Goal: Task Accomplishment & Management: Complete application form

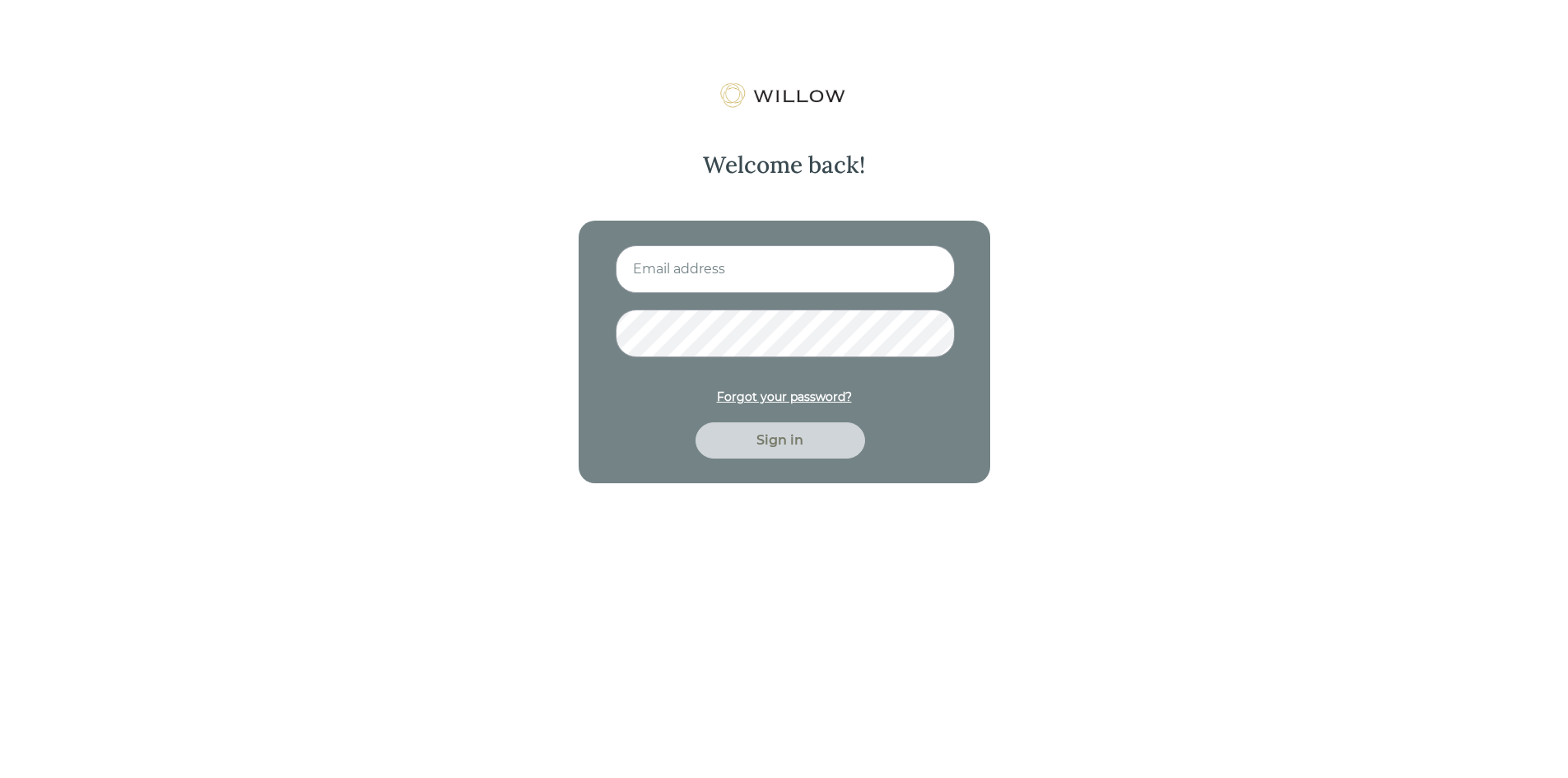
click at [701, 273] on input at bounding box center [784, 268] width 339 height 48
type input "[EMAIL_ADDRESS][DOMAIN_NAME]"
click at [696, 422] on button "Sign in" at bounding box center [781, 440] width 170 height 36
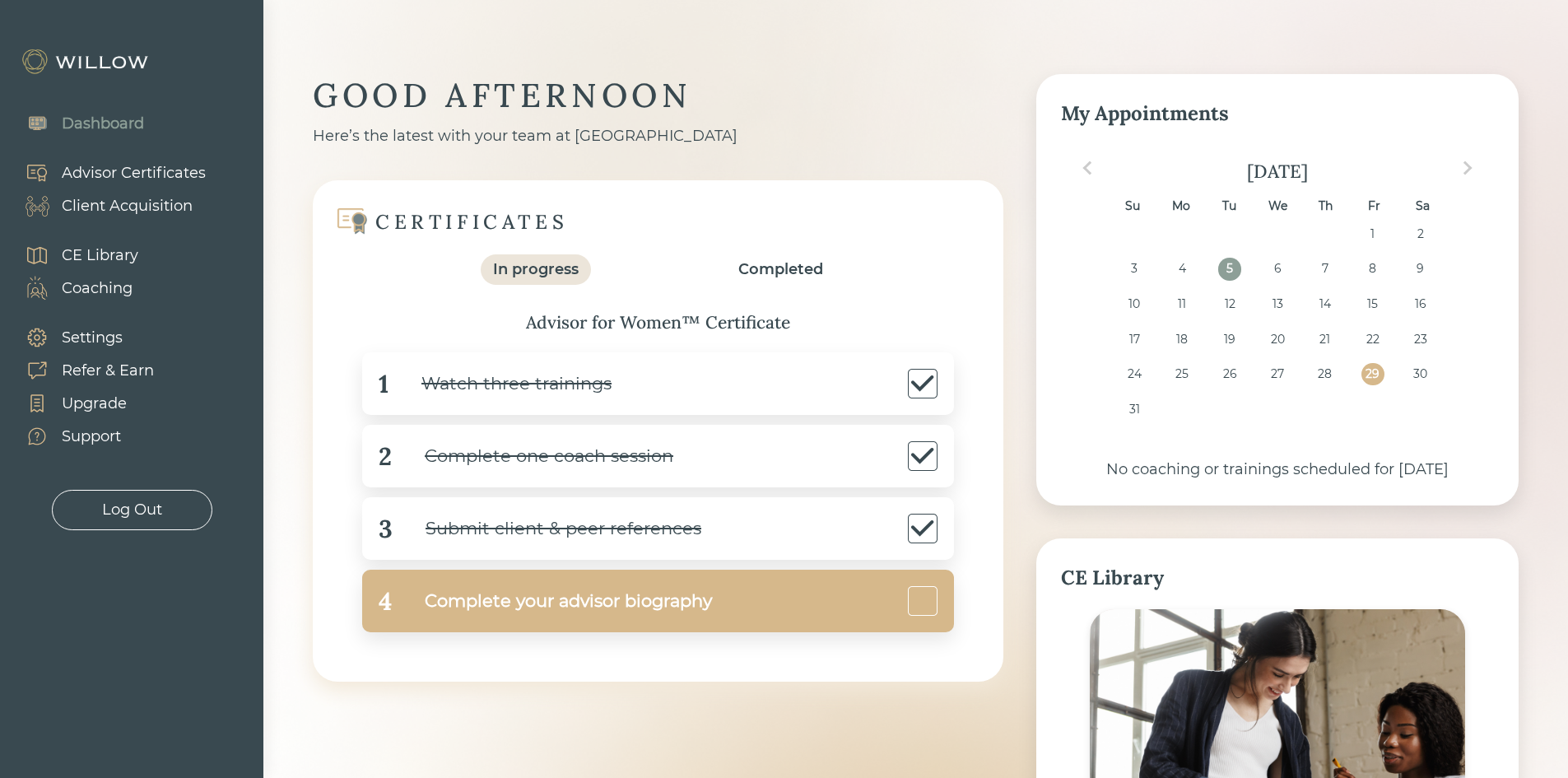
click at [434, 596] on div "Complete your advisor biography" at bounding box center [552, 601] width 320 height 37
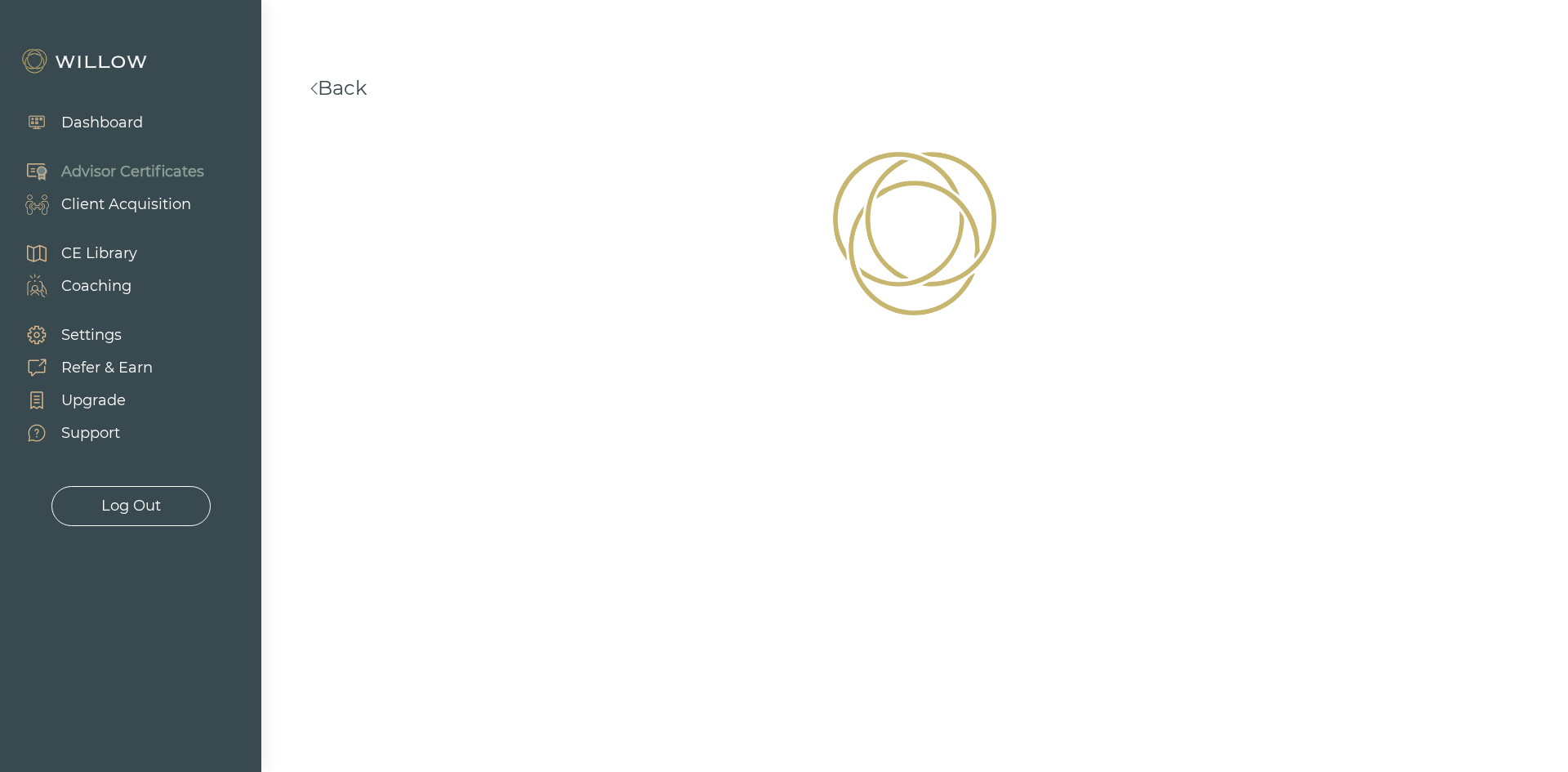
click at [150, 207] on div "Client Acquisition" at bounding box center [126, 204] width 130 height 22
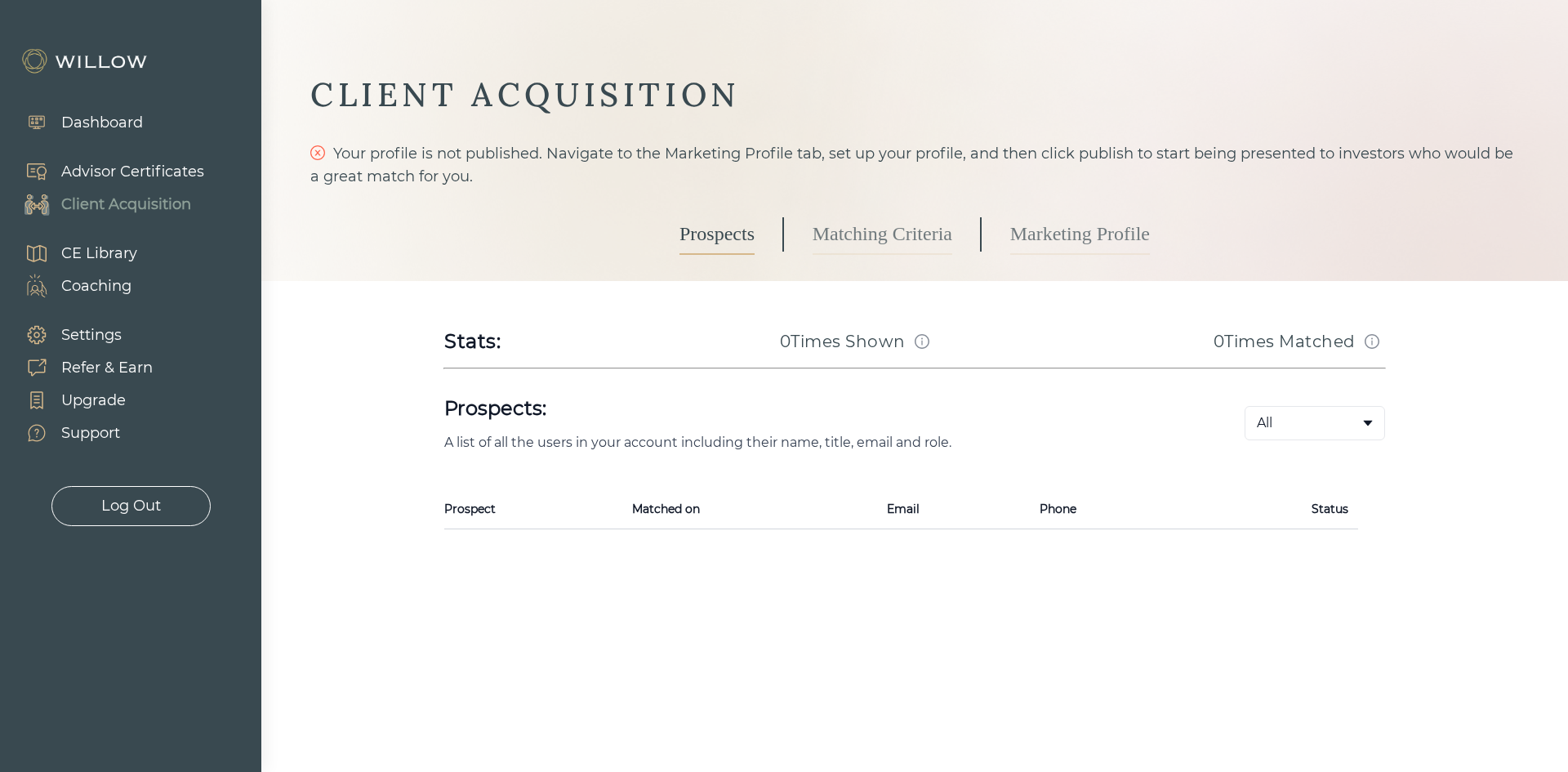
click at [152, 171] on div "Advisor Certificates" at bounding box center [132, 171] width 143 height 22
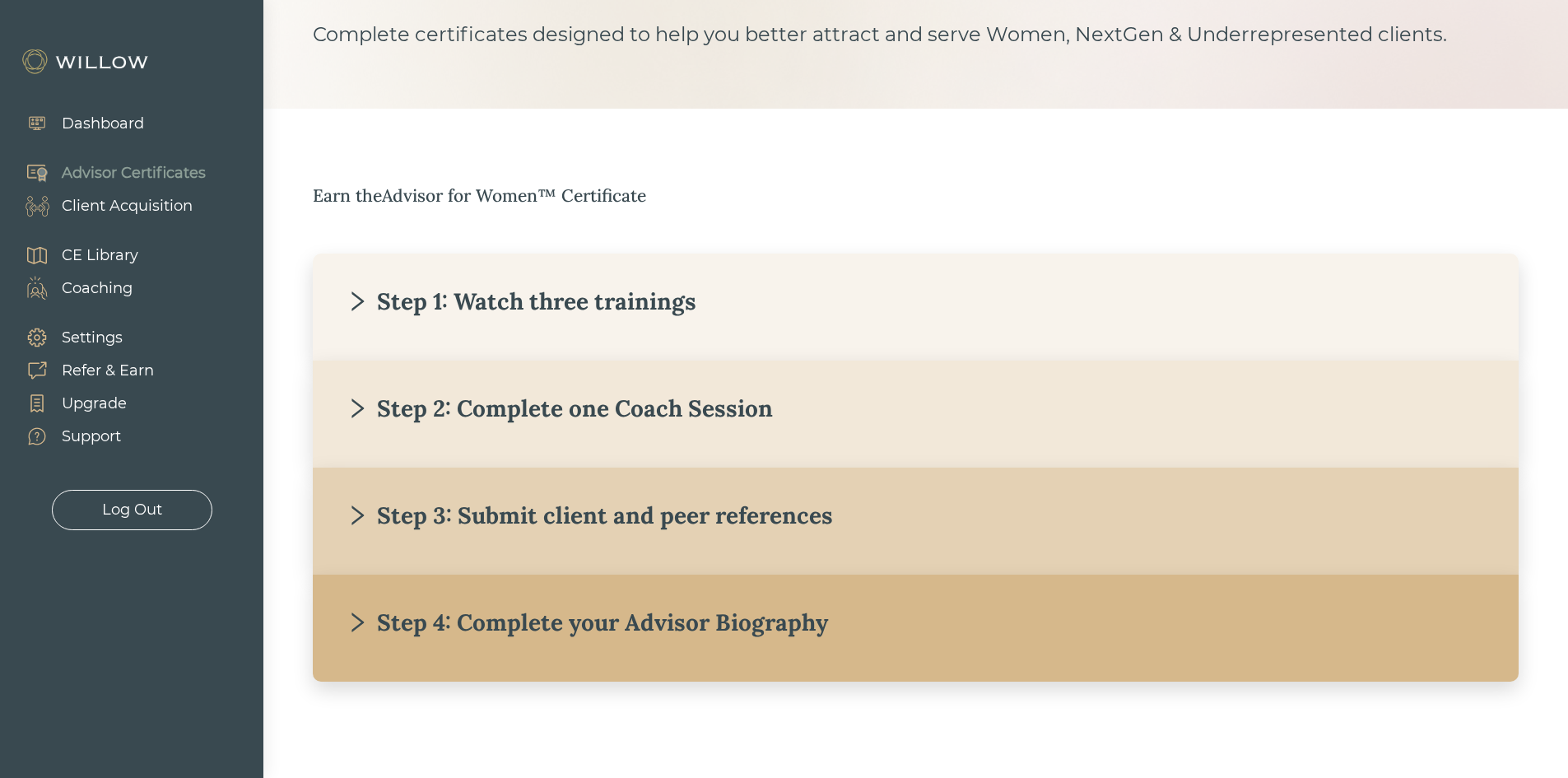
scroll to position [125, 0]
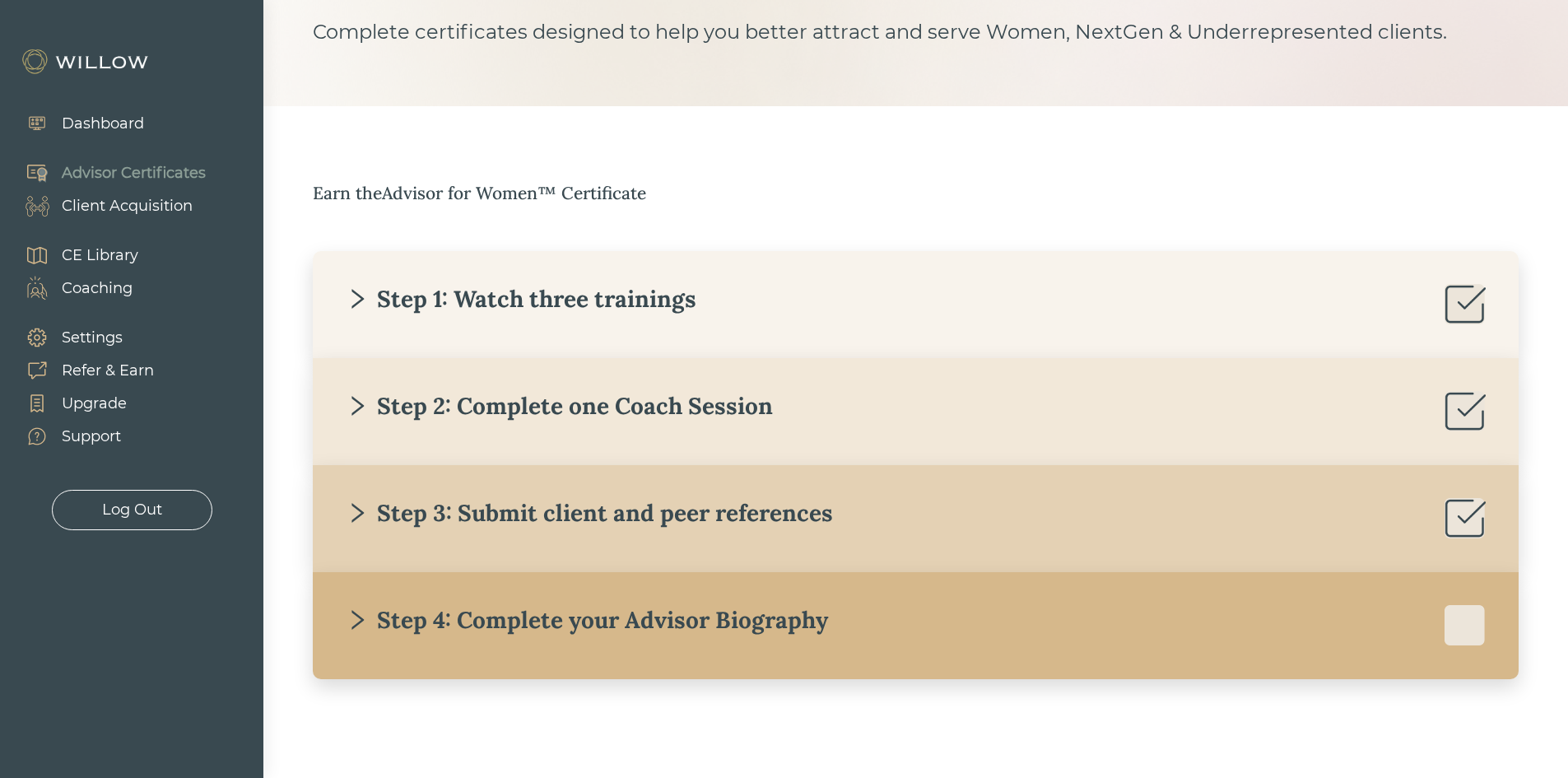
click at [522, 624] on div "Step 4: Complete your Advisor Biography" at bounding box center [587, 620] width 483 height 30
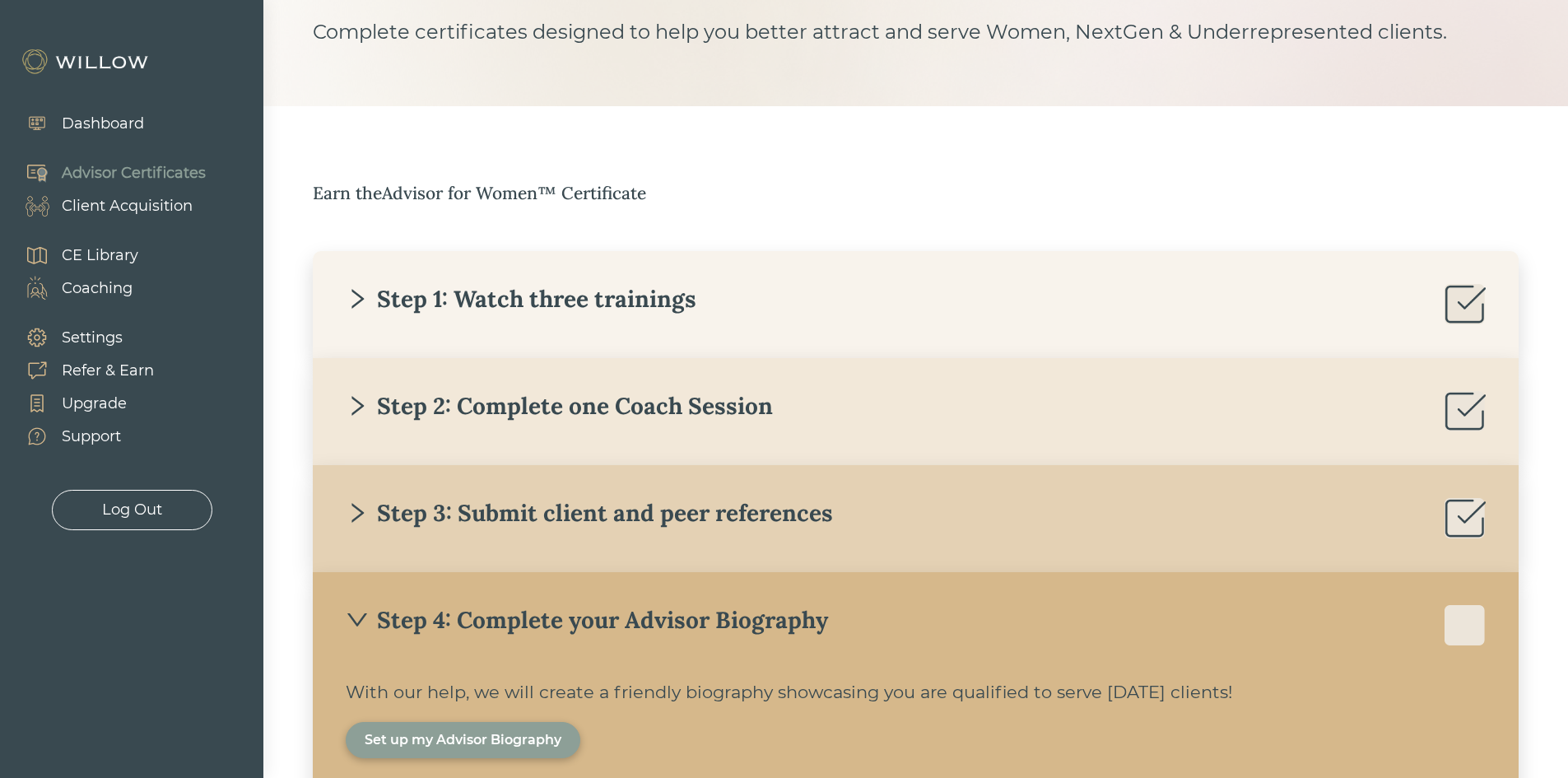
click at [447, 746] on div "Set up my Advisor Biography" at bounding box center [464, 740] width 197 height 20
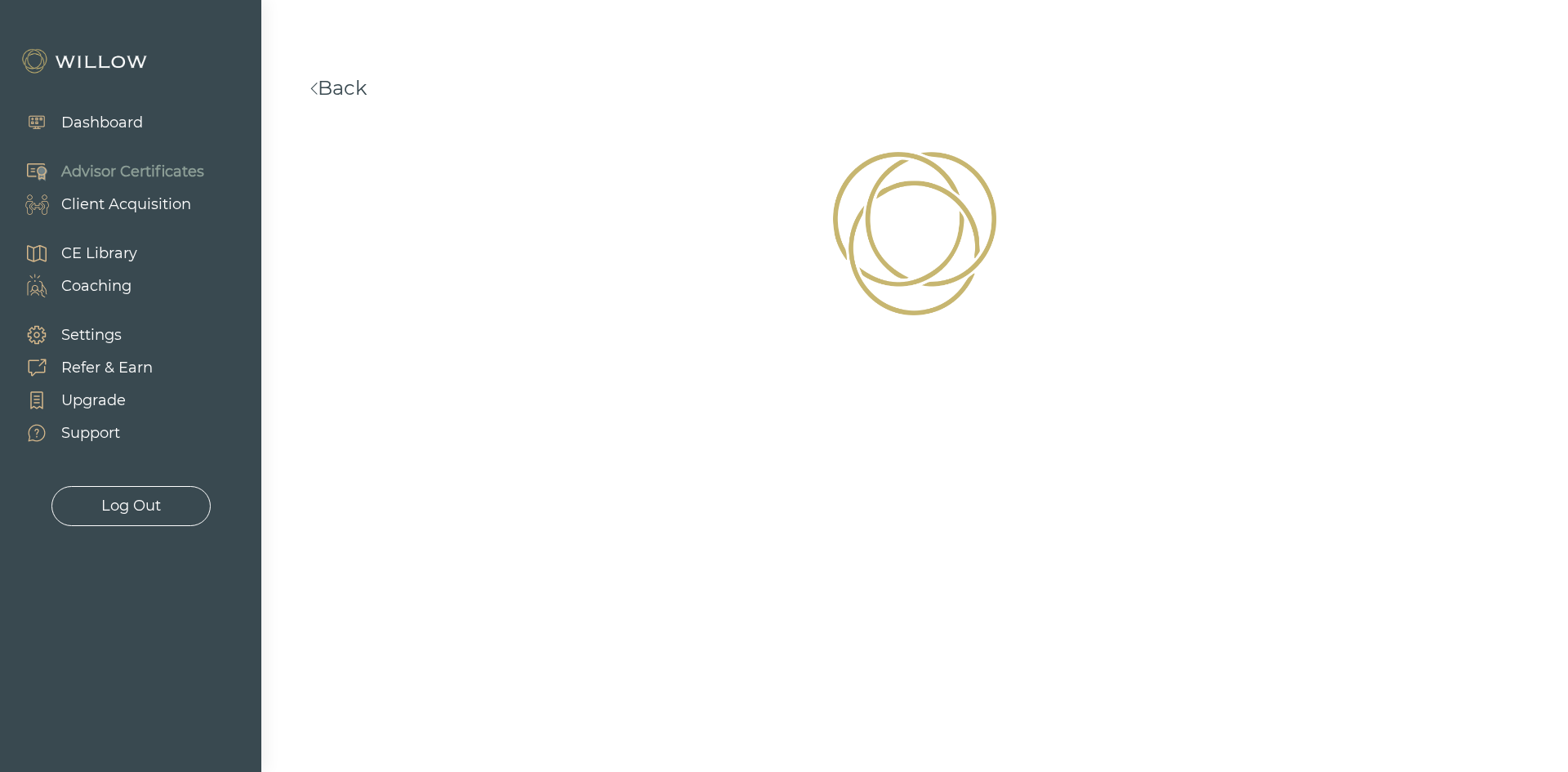
click at [84, 117] on div "Dashboard" at bounding box center [101, 123] width 82 height 22
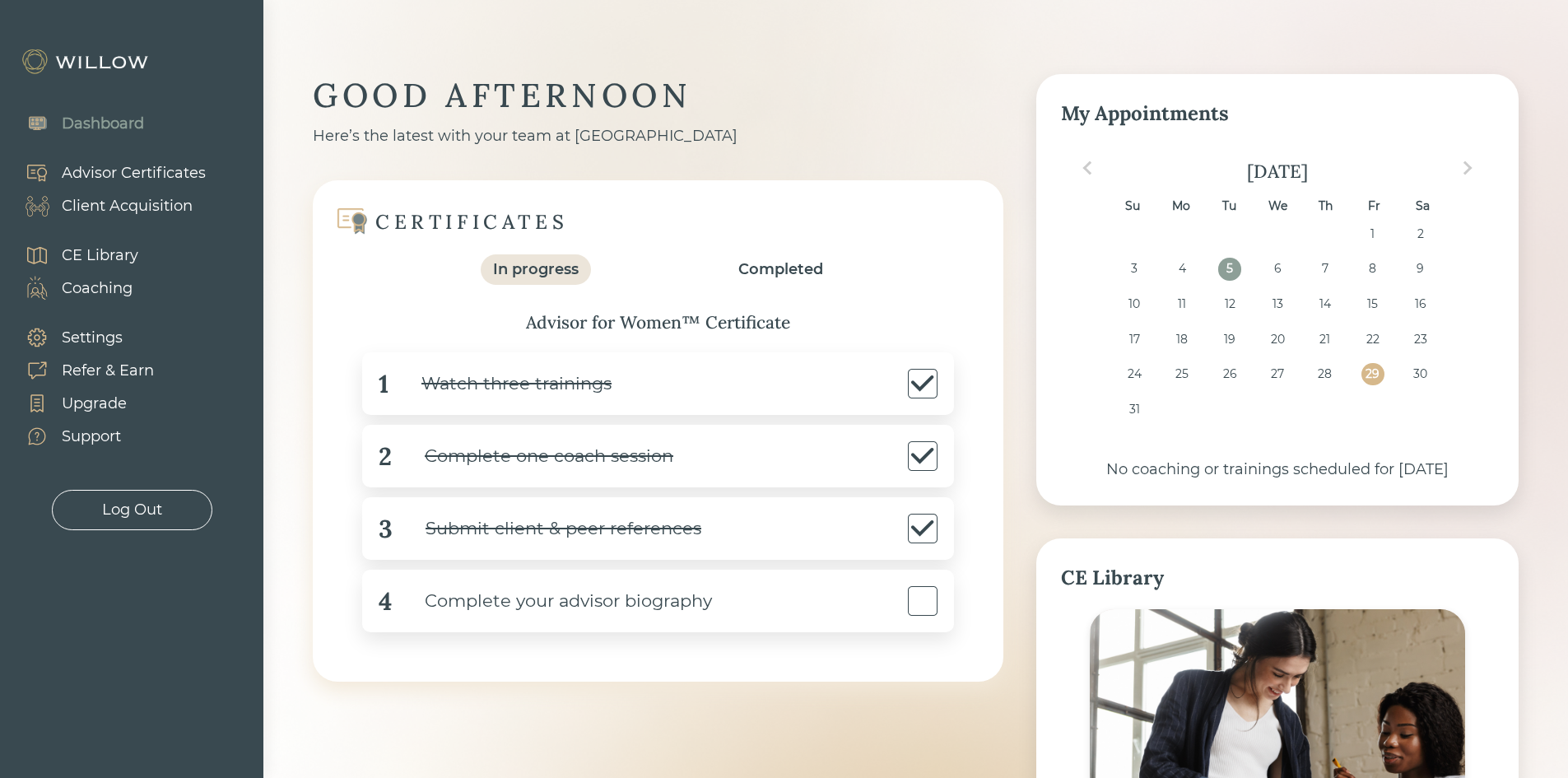
click at [96, 170] on div "Advisor Certificates" at bounding box center [133, 173] width 144 height 23
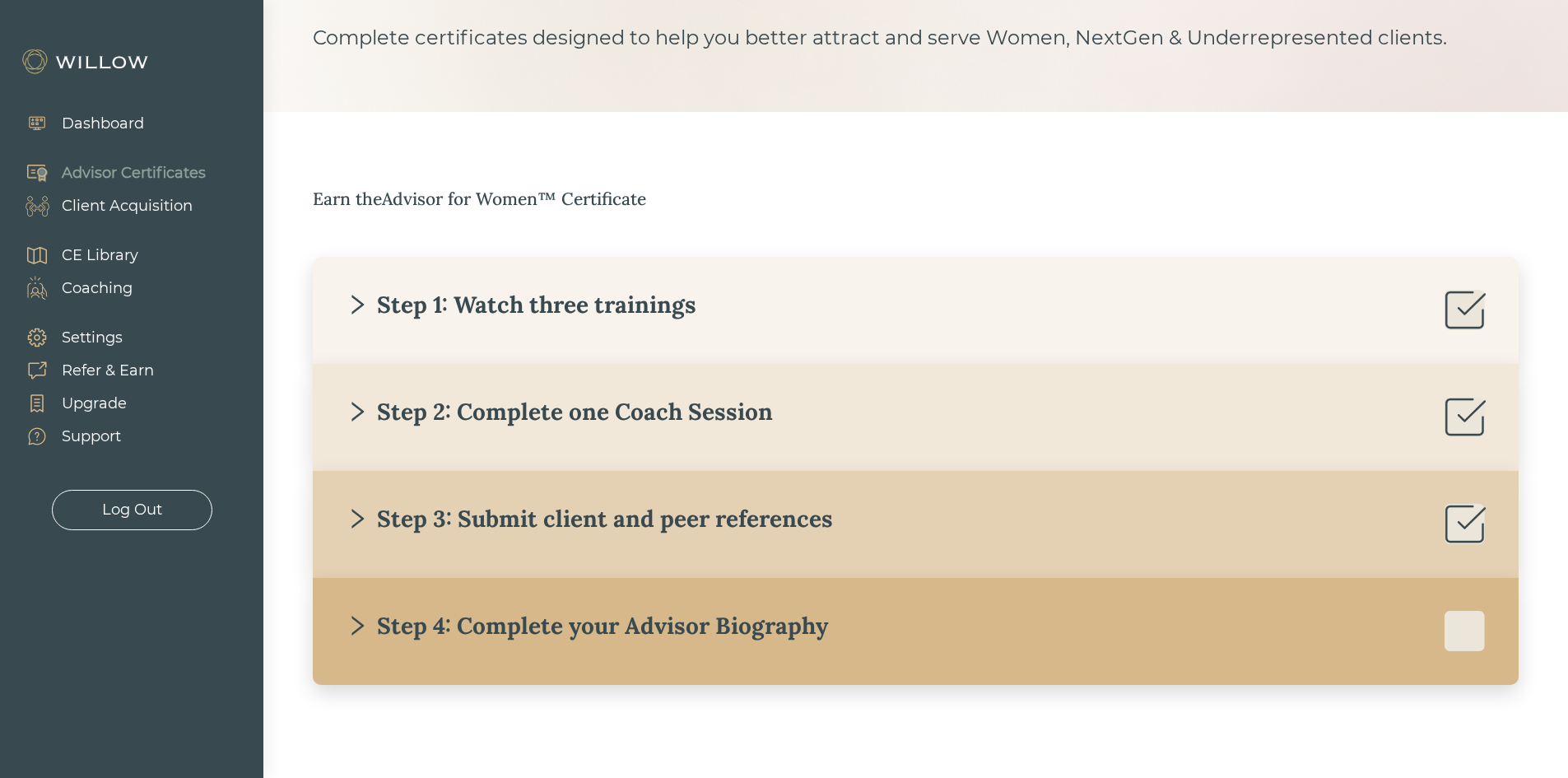
scroll to position [125, 0]
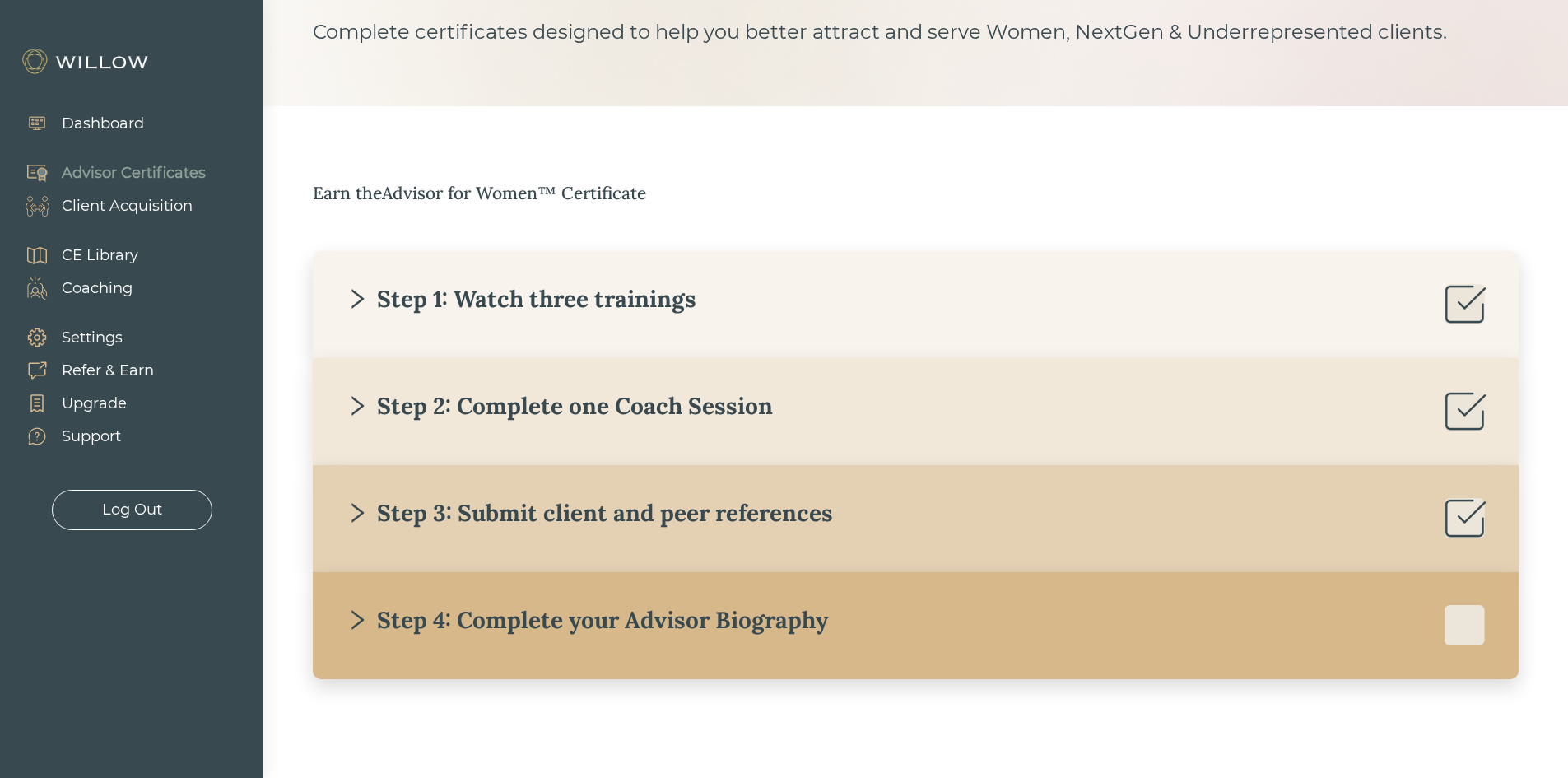
click at [360, 293] on icon "right" at bounding box center [358, 299] width 23 height 23
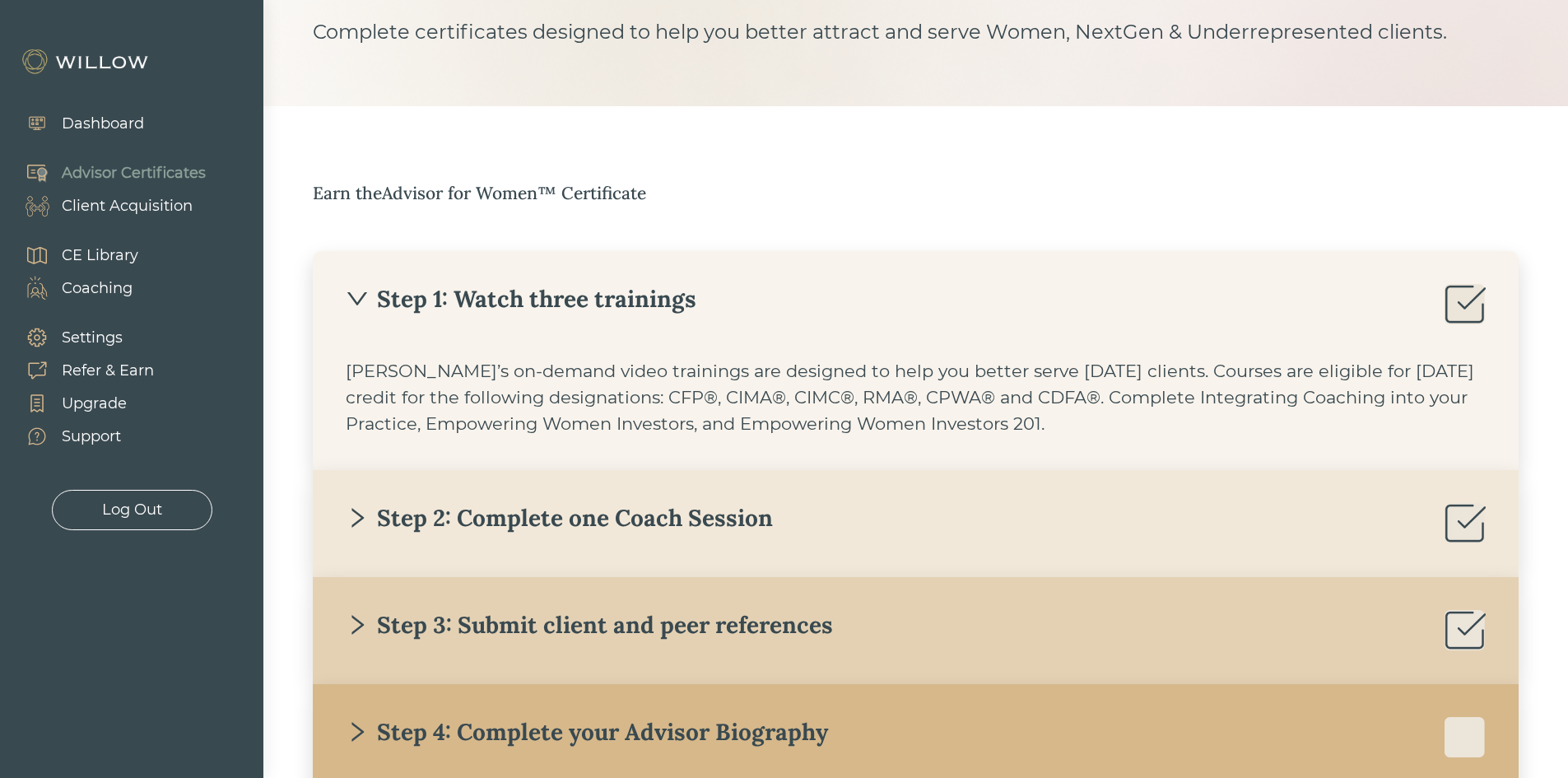
click at [361, 515] on icon "right" at bounding box center [358, 518] width 13 height 20
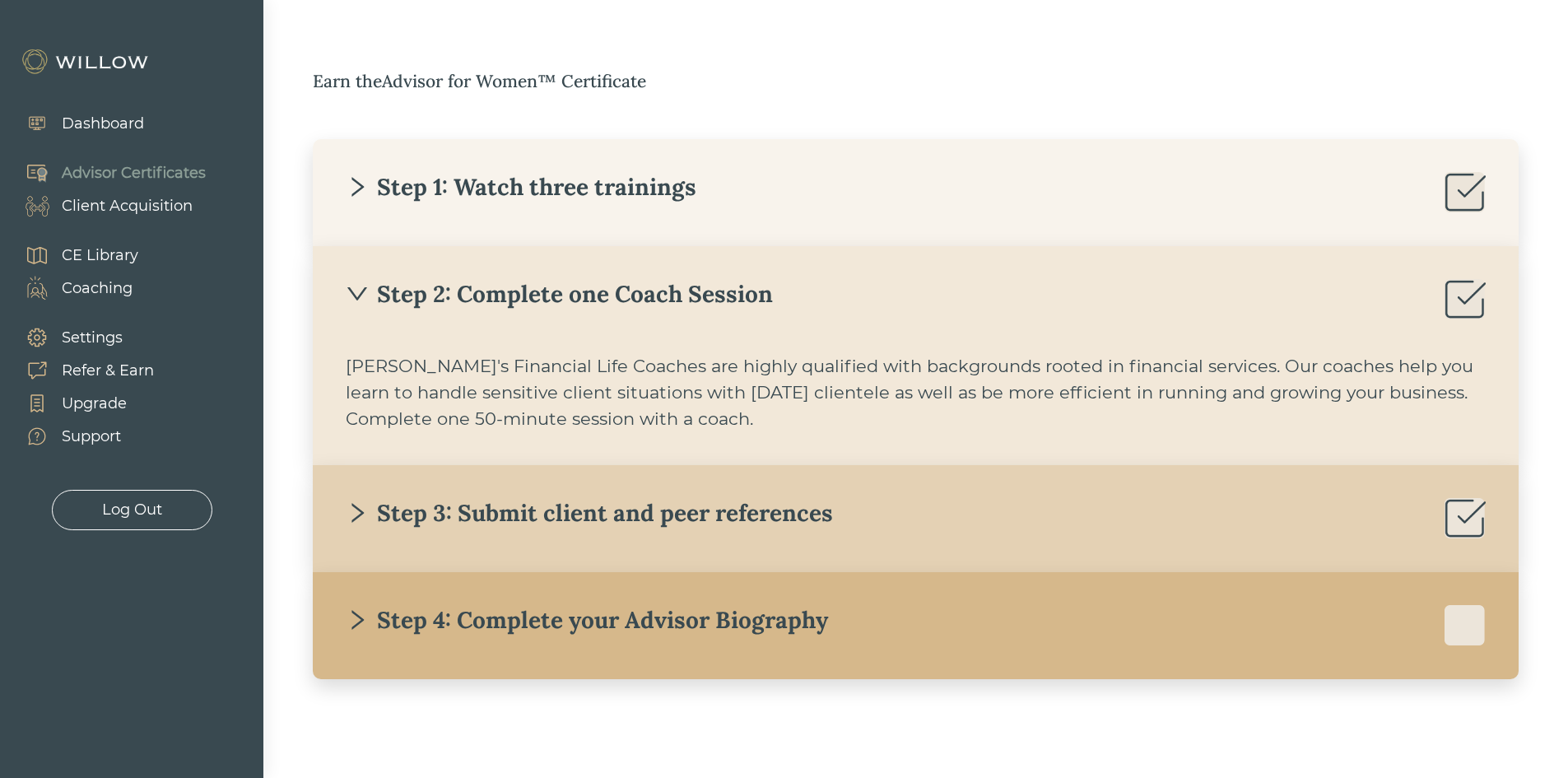
click at [359, 515] on icon "right" at bounding box center [358, 513] width 13 height 20
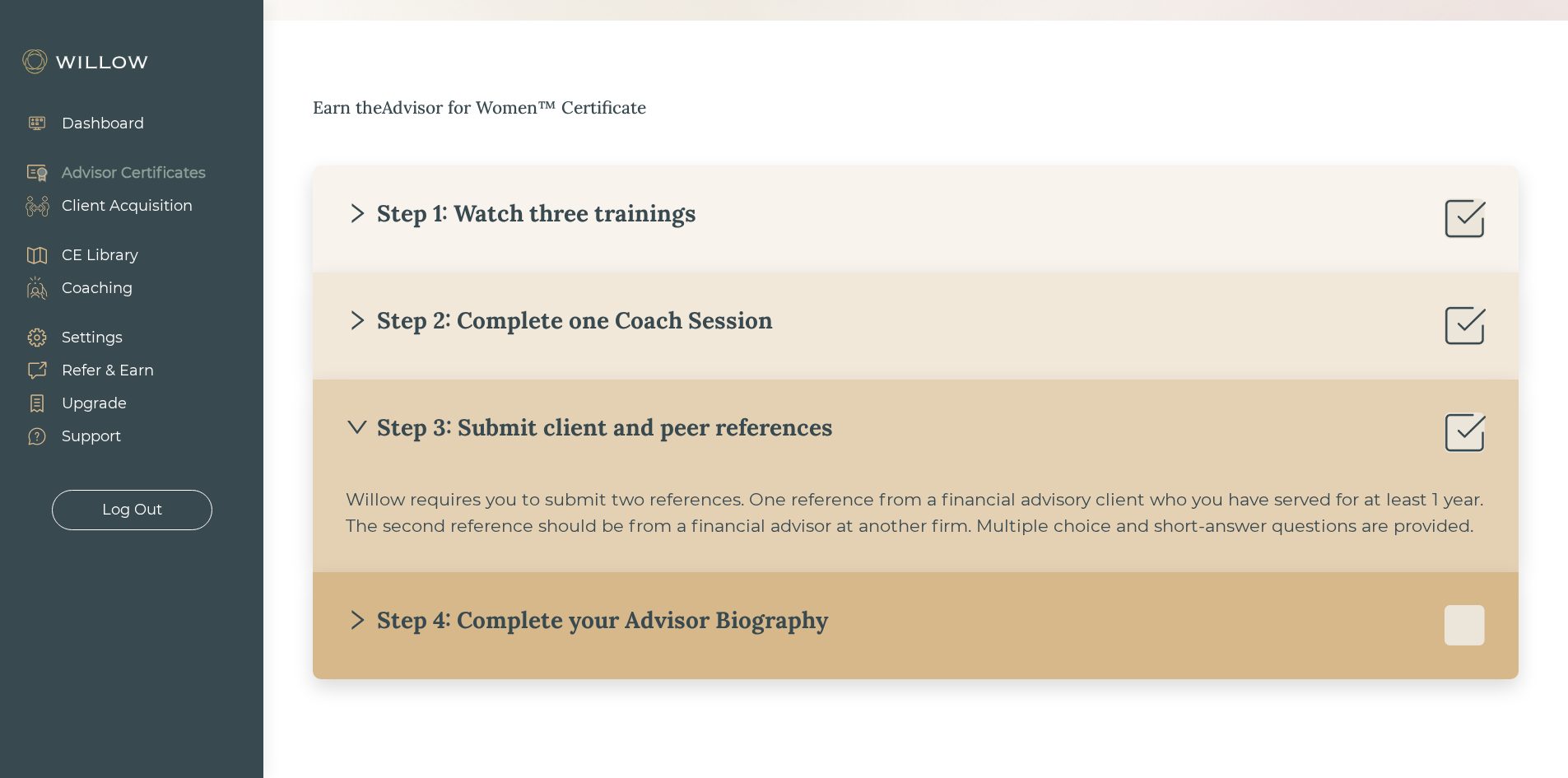
click at [356, 615] on icon "right" at bounding box center [358, 620] width 23 height 23
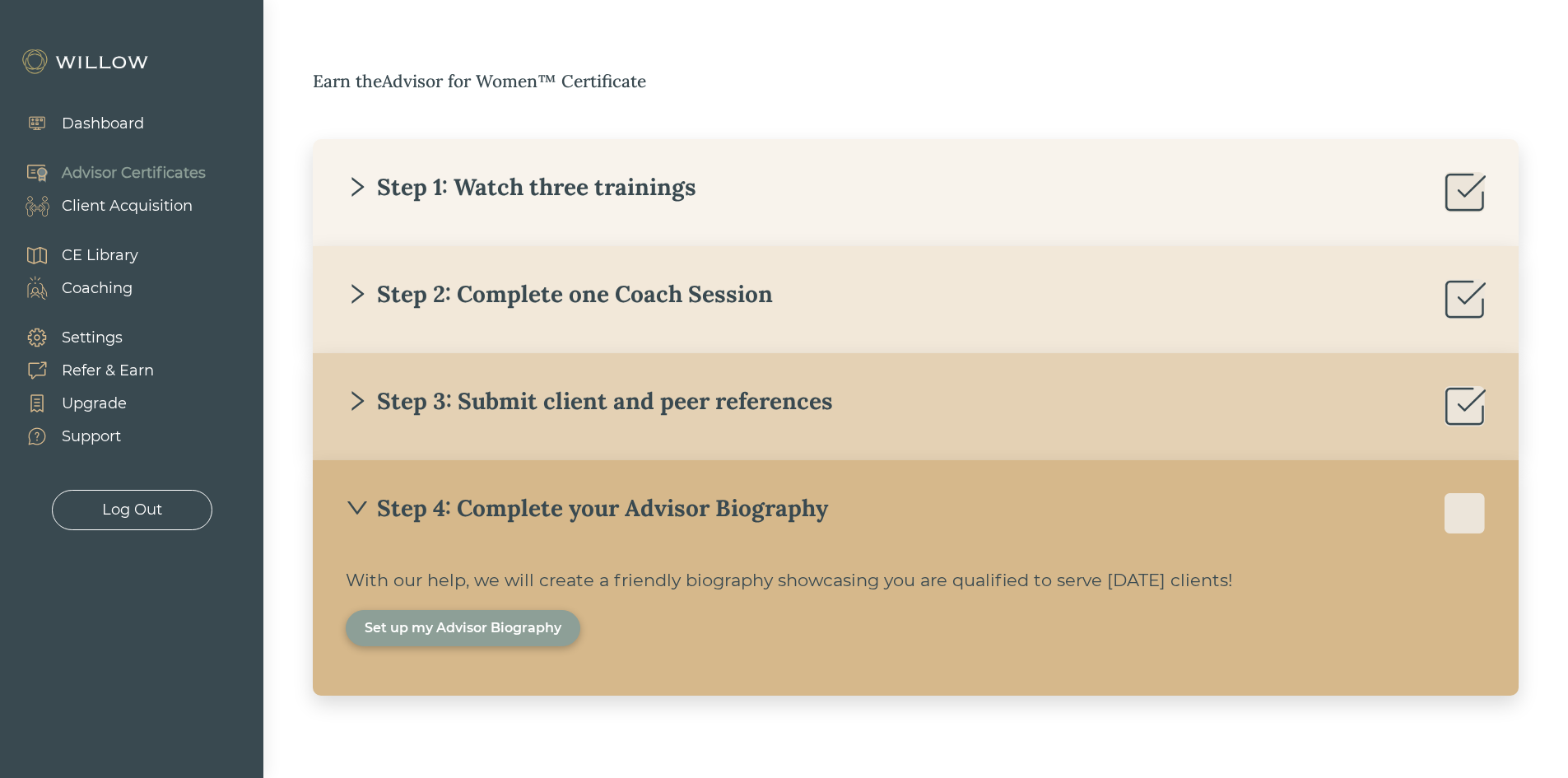
click at [512, 629] on div "Set up my Advisor Biography" at bounding box center [464, 628] width 197 height 20
